Goal: Obtain resource: Obtain resource

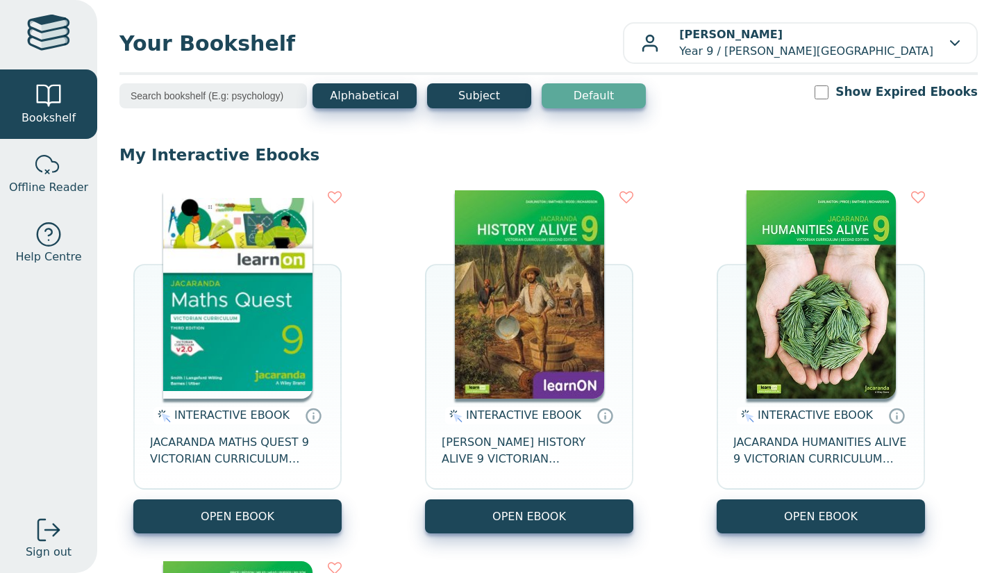
click at [841, 328] on img at bounding box center [821, 294] width 149 height 208
click at [558, 308] on img at bounding box center [529, 294] width 149 height 208
